Goal: Information Seeking & Learning: Learn about a topic

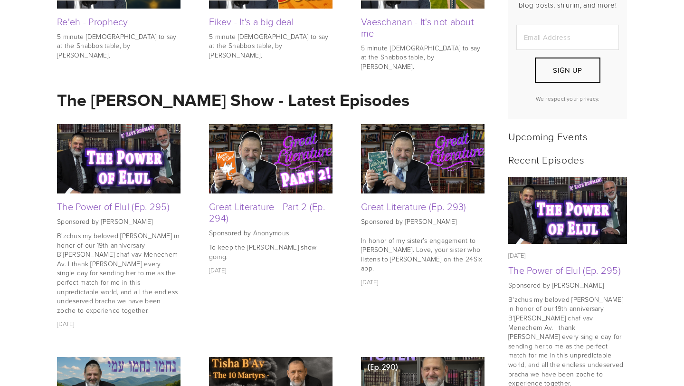
scroll to position [248, 0]
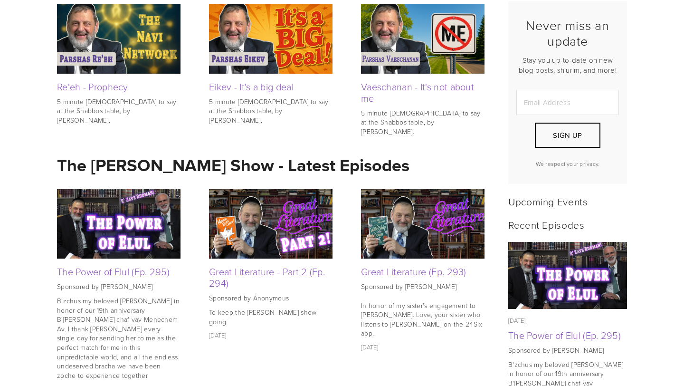
click at [275, 230] on img at bounding box center [271, 223] width 124 height 69
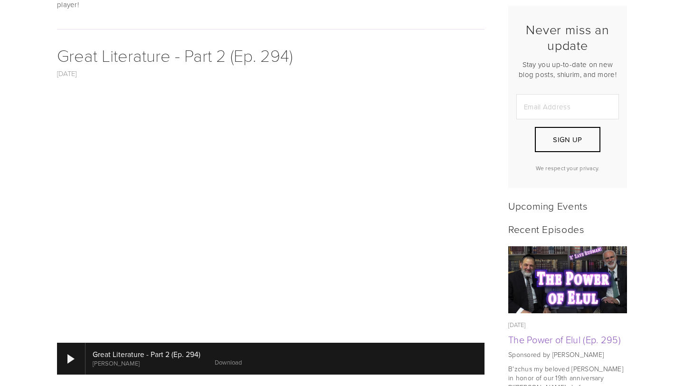
scroll to position [246, 0]
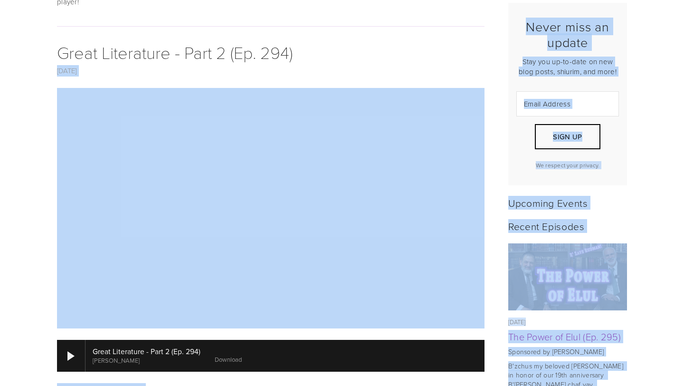
drag, startPoint x: 324, startPoint y: 46, endPoint x: 37, endPoint y: 38, distance: 287.1
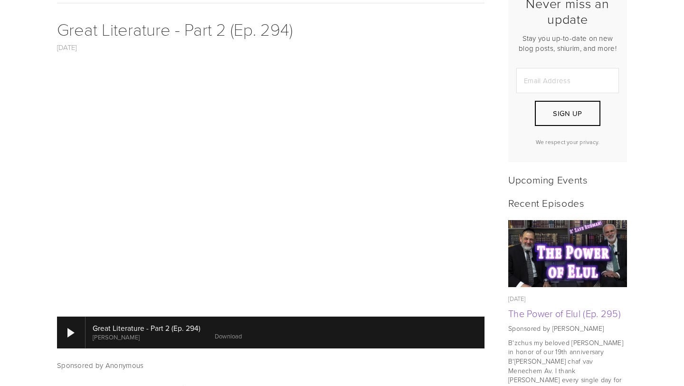
scroll to position [271, 0]
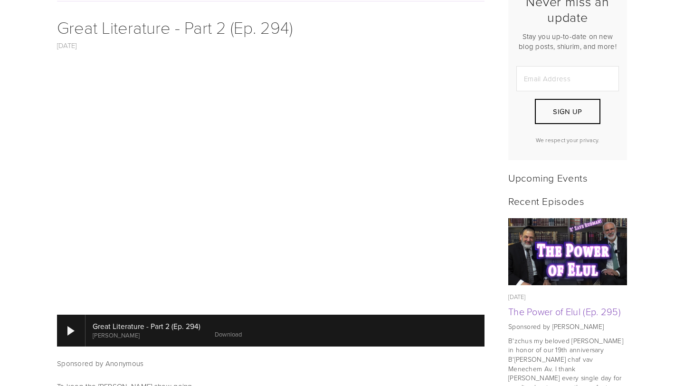
click at [583, 238] on img at bounding box center [568, 251] width 119 height 67
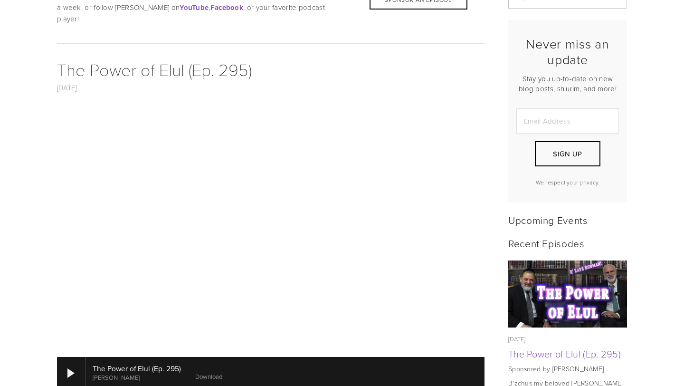
scroll to position [229, 0]
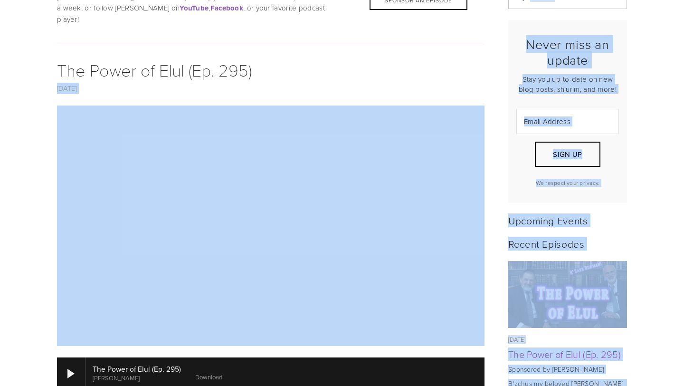
drag, startPoint x: 276, startPoint y: 65, endPoint x: 48, endPoint y: 50, distance: 228.1
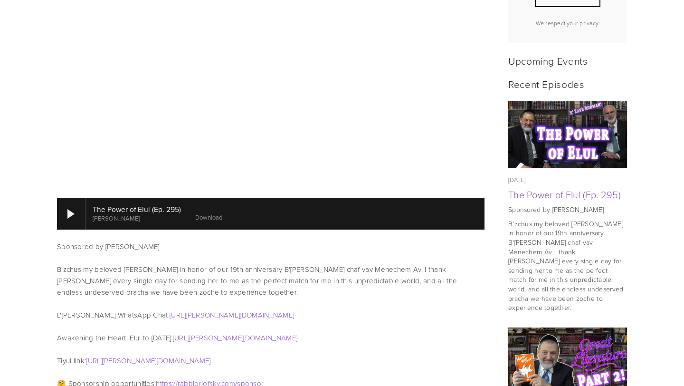
scroll to position [389, 0]
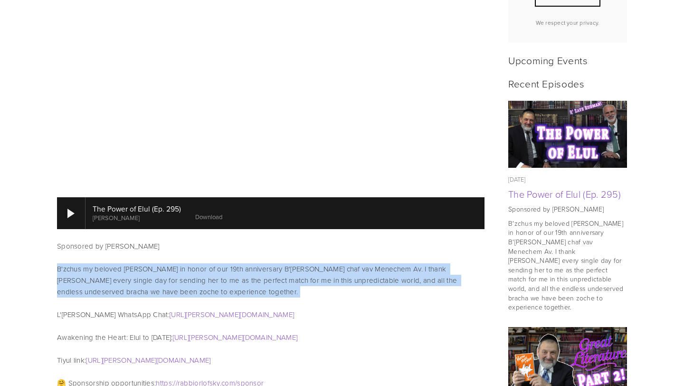
drag, startPoint x: 165, startPoint y: 250, endPoint x: 290, endPoint y: 291, distance: 131.2
click at [290, 291] on div "Sponsored by Yoel Schmell B'zchus my beloved aishes chayil Ahuva in honor of ou…" at bounding box center [271, 302] width 428 height 125
drag, startPoint x: 290, startPoint y: 291, endPoint x: 290, endPoint y: 243, distance: 48.0
click at [290, 243] on div "Sponsored by Yoel Schmell B'zchus my beloved aishes chayil Ahuva in honor of ou…" at bounding box center [271, 302] width 428 height 125
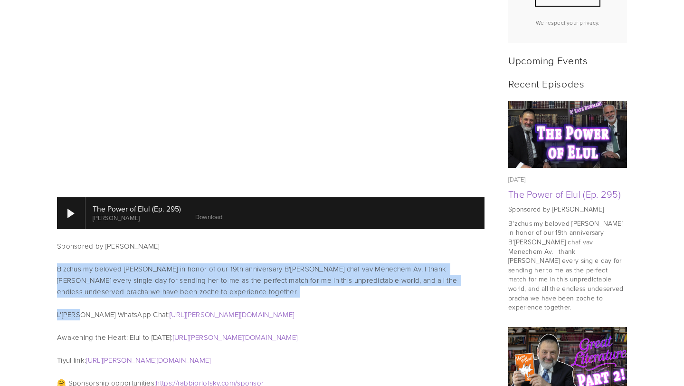
click at [290, 243] on div "Sponsored by Yoel Schmell B'zchus my beloved aishes chayil Ahuva in honor of ou…" at bounding box center [271, 302] width 428 height 125
drag, startPoint x: 290, startPoint y: 243, endPoint x: 292, endPoint y: 276, distance: 32.9
click at [292, 276] on div "Sponsored by Yoel Schmell B'zchus my beloved aishes chayil Ahuva in honor of ou…" at bounding box center [271, 302] width 428 height 125
click at [292, 277] on p "B'zchus my beloved [PERSON_NAME] in honor of our 19th anniversary B'[PERSON_NAM…" at bounding box center [271, 280] width 428 height 34
drag, startPoint x: 292, startPoint y: 277, endPoint x: 292, endPoint y: 249, distance: 28.0
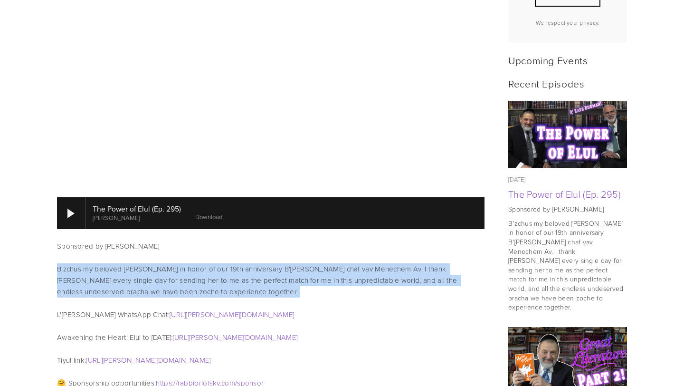
click at [292, 249] on div "Sponsored by Yoel Schmell B'zchus my beloved aishes chayil Ahuva in honor of ou…" at bounding box center [271, 302] width 428 height 125
drag, startPoint x: 292, startPoint y: 249, endPoint x: 295, endPoint y: 289, distance: 40.9
click at [295, 289] on div "Sponsored by Yoel Schmell B'zchus my beloved aishes chayil Ahuva in honor of ou…" at bounding box center [271, 302] width 428 height 125
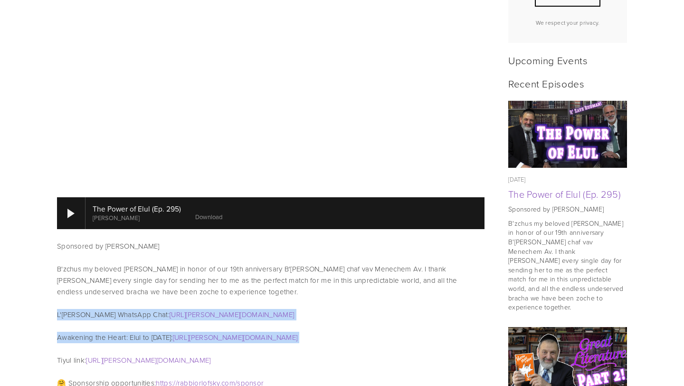
drag, startPoint x: 295, startPoint y: 289, endPoint x: 309, endPoint y: 324, distance: 37.1
click at [309, 324] on div "Sponsored by Yoel Schmell B'zchus my beloved aishes chayil Ahuva in honor of ou…" at bounding box center [271, 302] width 428 height 125
click at [309, 332] on p "Awakening the Heart: Elul to Yom Kippur: https://rudman.short.gy/ElulBook" at bounding box center [271, 337] width 428 height 11
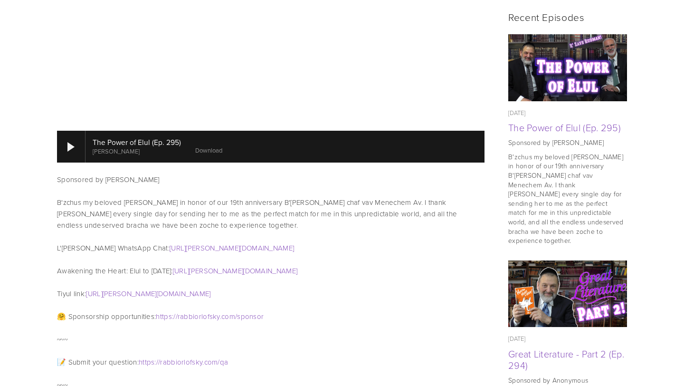
scroll to position [477, 0]
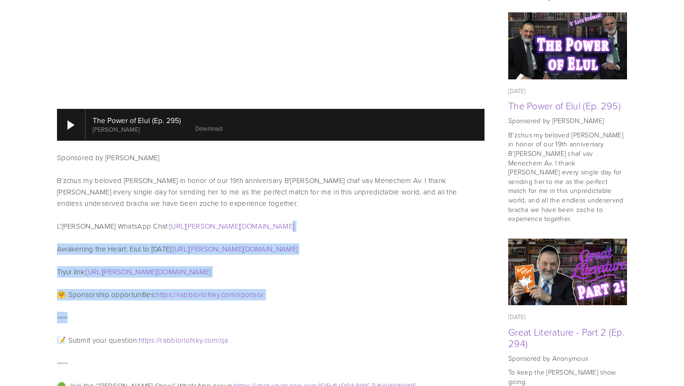
drag, startPoint x: 336, startPoint y: 215, endPoint x: 347, endPoint y: 307, distance: 92.8
click at [347, 307] on div "The Power of Elul (Ep. 295) Rabbi Dovid Orlofsky Download Sponsored by Yoel Sch…" at bounding box center [271, 321] width 444 height 928
click at [347, 312] on p "~~~" at bounding box center [271, 317] width 428 height 11
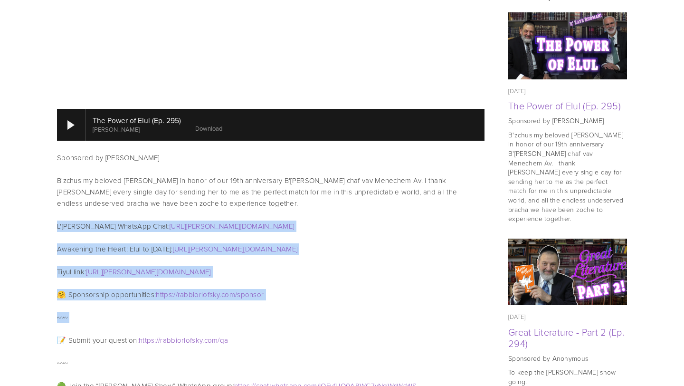
drag, startPoint x: 347, startPoint y: 307, endPoint x: 360, endPoint y: 198, distance: 109.6
click at [360, 198] on div "The Power of Elul (Ep. 295) Rabbi Dovid Orlofsky Download Sponsored by Yoel Sch…" at bounding box center [271, 321] width 444 height 928
click at [360, 198] on div "Sponsored by Yoel Schmell B'zchus my beloved aishes chayil Ahuva in honor of ou…" at bounding box center [271, 214] width 428 height 125
drag, startPoint x: 360, startPoint y: 198, endPoint x: 360, endPoint y: 292, distance: 93.6
click at [360, 290] on div "The Power of Elul (Ep. 295) Rabbi Dovid Orlofsky Download Sponsored by Yoel Sch…" at bounding box center [271, 321] width 444 height 928
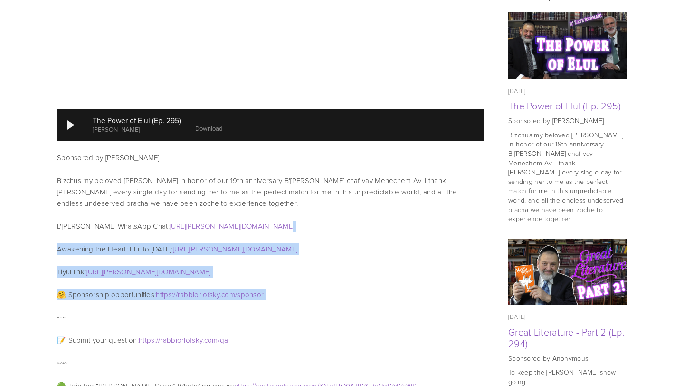
drag, startPoint x: 360, startPoint y: 292, endPoint x: 377, endPoint y: 216, distance: 78.0
click at [377, 216] on div "The Power of Elul (Ep. 295) Rabbi Dovid Orlofsky Download Sponsored by Yoel Sch…" at bounding box center [271, 321] width 444 height 928
click at [377, 221] on p "L'Dovid WhatsApp Chat: https://rudman.short.gy/LDovid" at bounding box center [271, 226] width 428 height 11
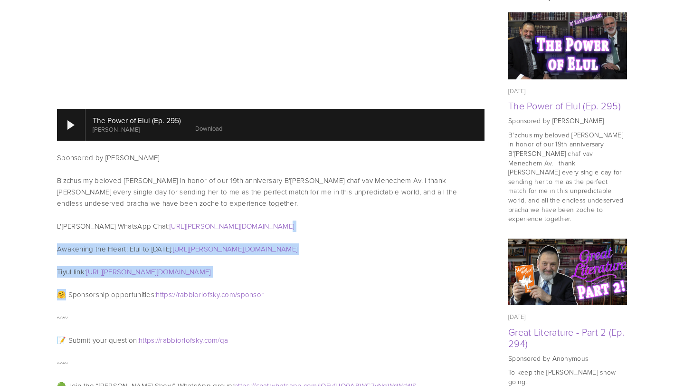
drag, startPoint x: 377, startPoint y: 215, endPoint x: 374, endPoint y: 281, distance: 66.1
click at [374, 281] on div "The Power of Elul (Ep. 295) Rabbi Dovid Orlofsky Download Sponsored by Yoel Sch…" at bounding box center [271, 321] width 444 height 928
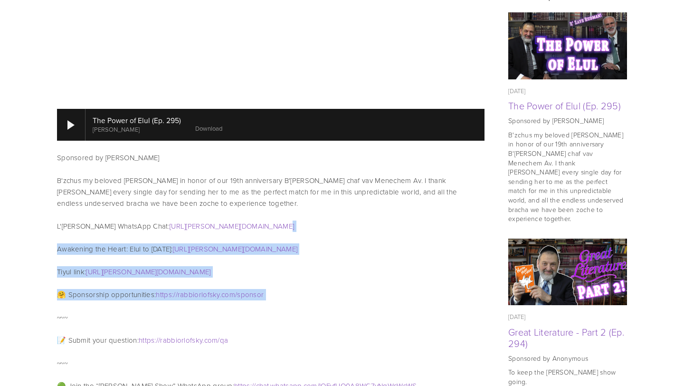
click at [374, 289] on p "🤗 Sponsorship opportunities: https :// rabbiorlofsky . com / sponsor" at bounding box center [271, 294] width 428 height 11
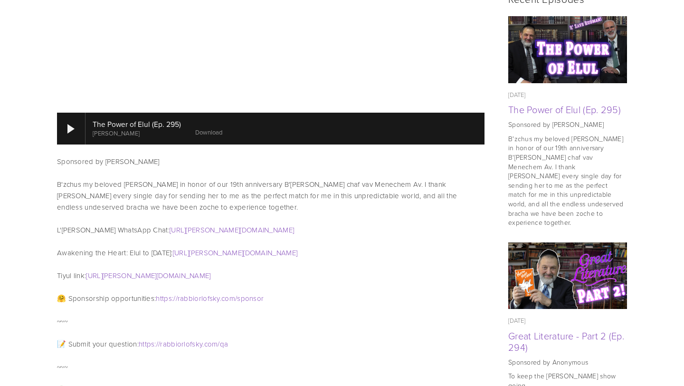
scroll to position [499, 0]
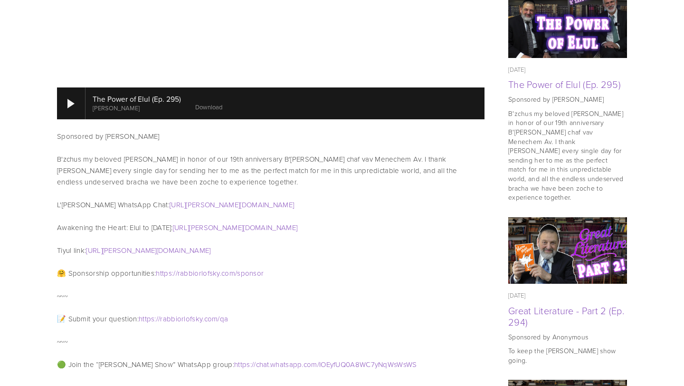
drag, startPoint x: 80, startPoint y: 144, endPoint x: 404, endPoint y: 252, distance: 341.8
click at [404, 252] on div "The Power of Elul (Ep. 295) Rabbi Dovid Orlofsky Download Sponsored by Yoel Sch…" at bounding box center [271, 300] width 444 height 928
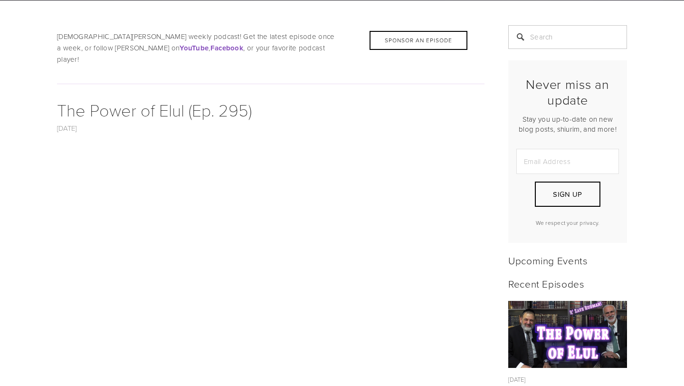
scroll to position [216, 0]
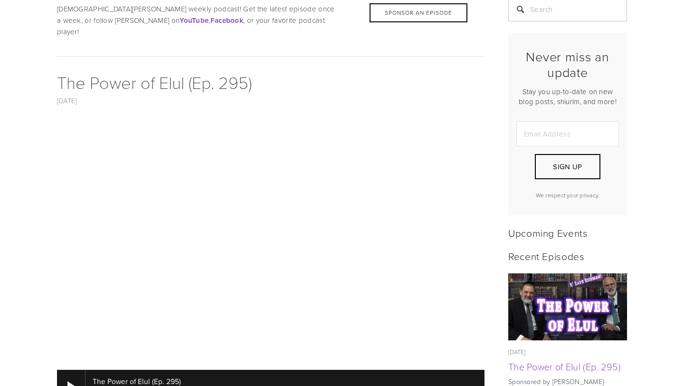
drag, startPoint x: 282, startPoint y: 80, endPoint x: 282, endPoint y: 66, distance: 14.7
click at [282, 69] on h1 "The Power of Elul (Ep. 295)" at bounding box center [271, 82] width 428 height 26
drag, startPoint x: 276, startPoint y: 63, endPoint x: 308, endPoint y: 106, distance: 54.0
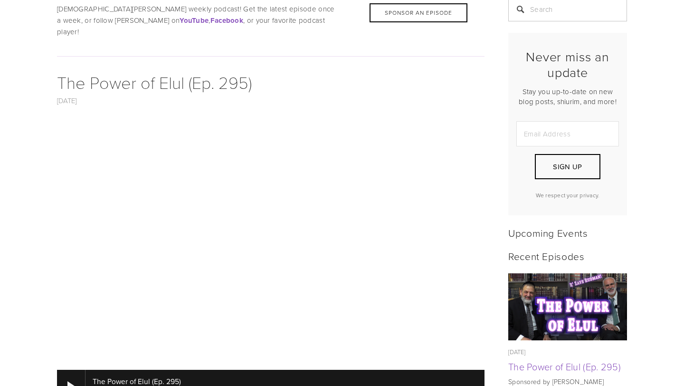
drag, startPoint x: 311, startPoint y: 82, endPoint x: 300, endPoint y: 72, distance: 14.8
click at [300, 72] on h1 "The Power of Elul (Ep. 295)" at bounding box center [271, 82] width 428 height 26
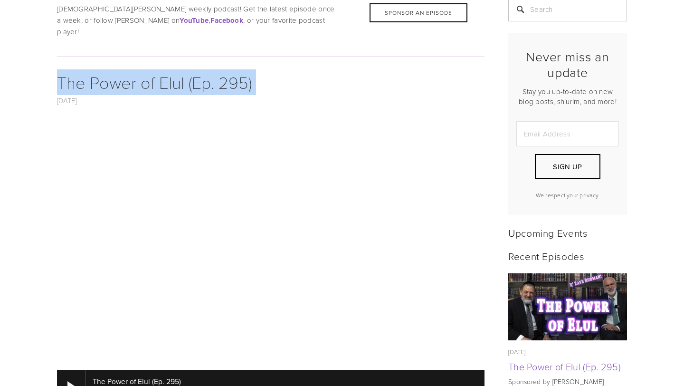
drag, startPoint x: 300, startPoint y: 72, endPoint x: 303, endPoint y: 56, distance: 15.9
click at [303, 56] on div at bounding box center [271, 56] width 444 height 26
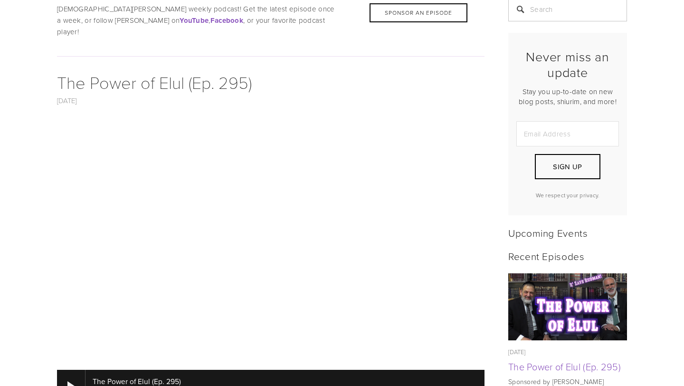
drag, startPoint x: 286, startPoint y: 70, endPoint x: 285, endPoint y: 83, distance: 12.9
click at [285, 83] on h1 "The Power of Elul (Ep. 295)" at bounding box center [271, 82] width 428 height 26
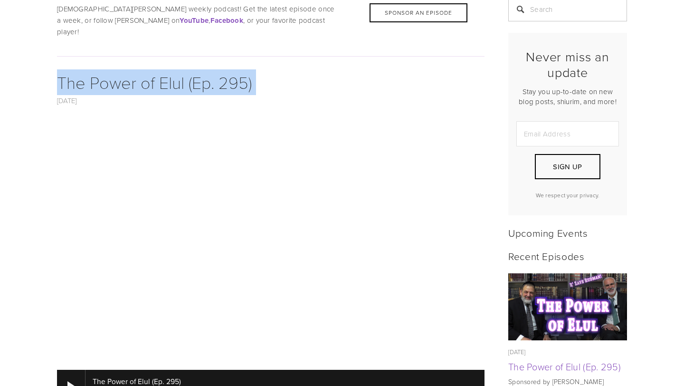
drag, startPoint x: 285, startPoint y: 83, endPoint x: 279, endPoint y: 46, distance: 37.5
click at [279, 46] on div at bounding box center [271, 56] width 444 height 26
drag, startPoint x: 279, startPoint y: 46, endPoint x: 280, endPoint y: 79, distance: 33.8
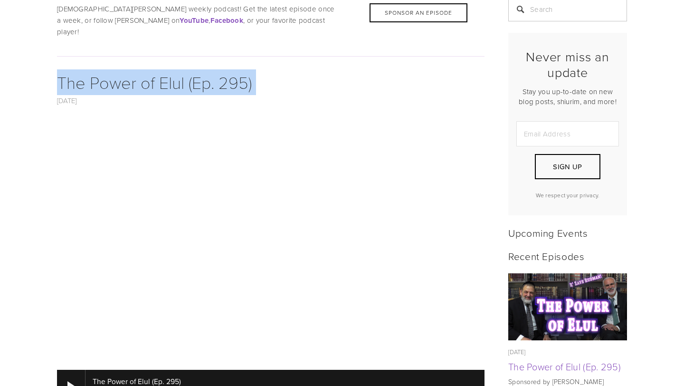
click at [280, 79] on h1 "The Power of Elul (Ep. 295)" at bounding box center [271, 82] width 428 height 26
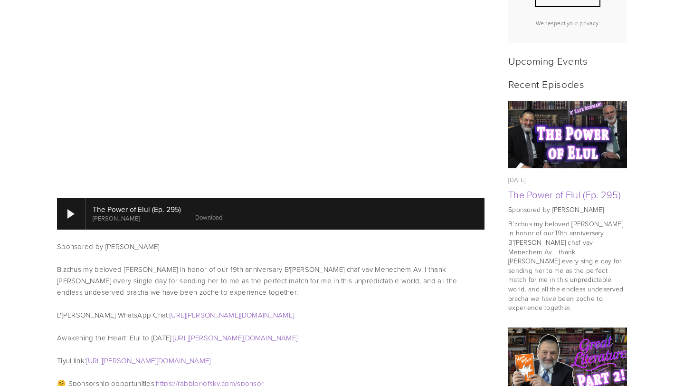
scroll to position [411, 0]
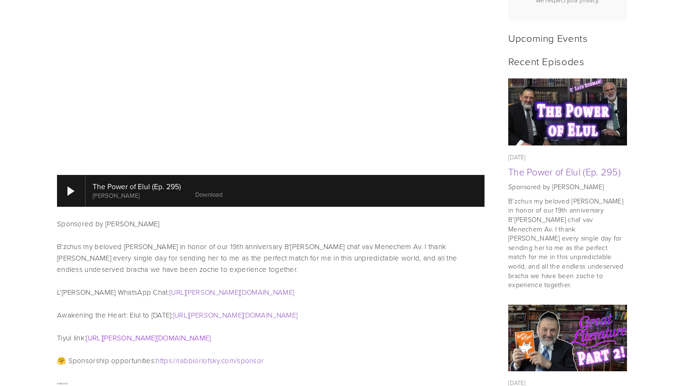
click at [190, 333] on link "https://rudman.short.gy/TiyulForm" at bounding box center [148, 338] width 125 height 10
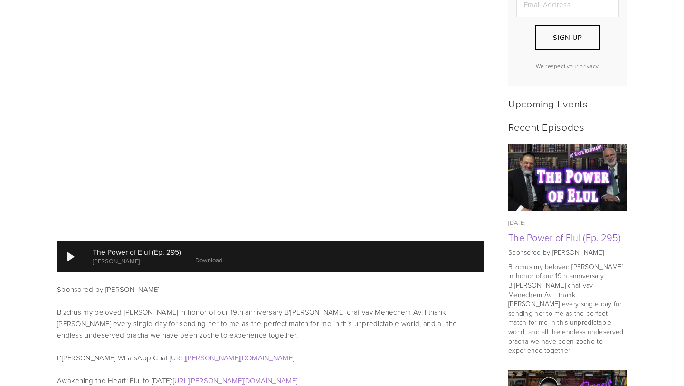
scroll to position [251, 0]
